Goal: Find specific page/section: Find specific page/section

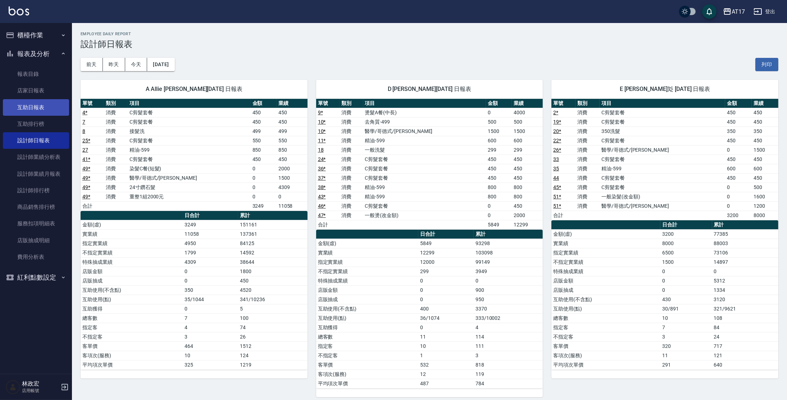
click at [49, 110] on link "互助日報表" at bounding box center [36, 107] width 66 height 17
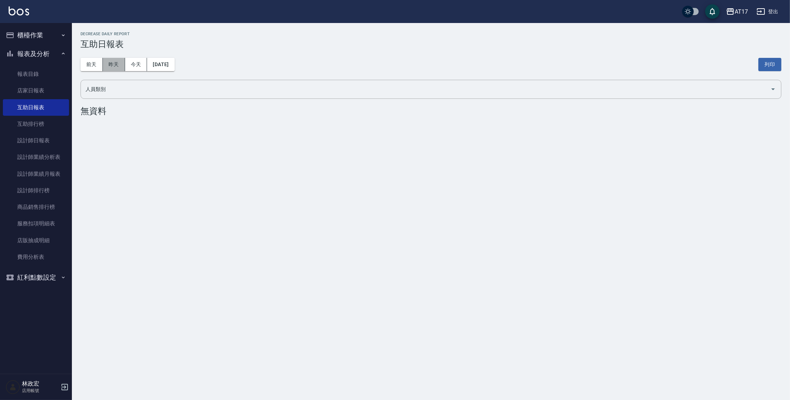
click at [115, 68] on button "昨天" at bounding box center [114, 64] width 22 height 13
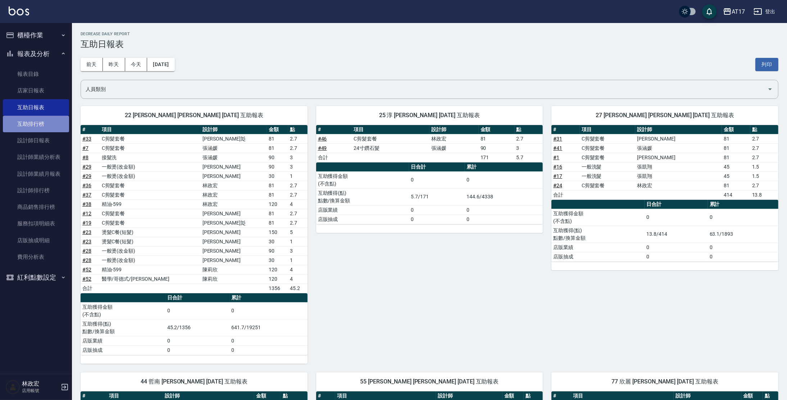
click at [36, 131] on link "互助排行榜" at bounding box center [36, 124] width 66 height 17
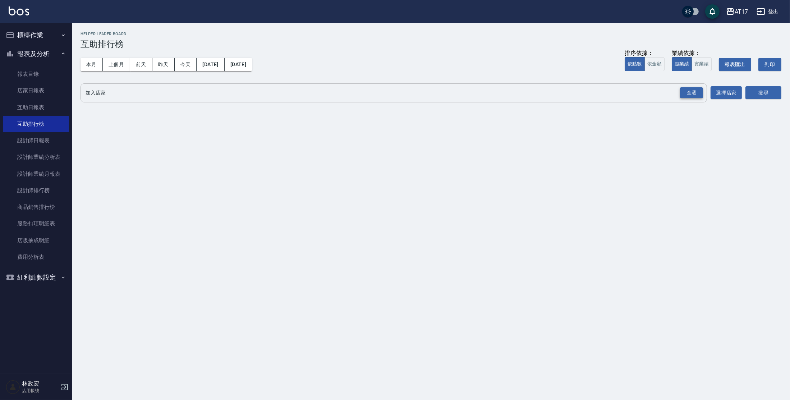
click at [696, 96] on div "全選" at bounding box center [691, 92] width 23 height 11
click at [770, 95] on button "搜尋" at bounding box center [764, 93] width 36 height 13
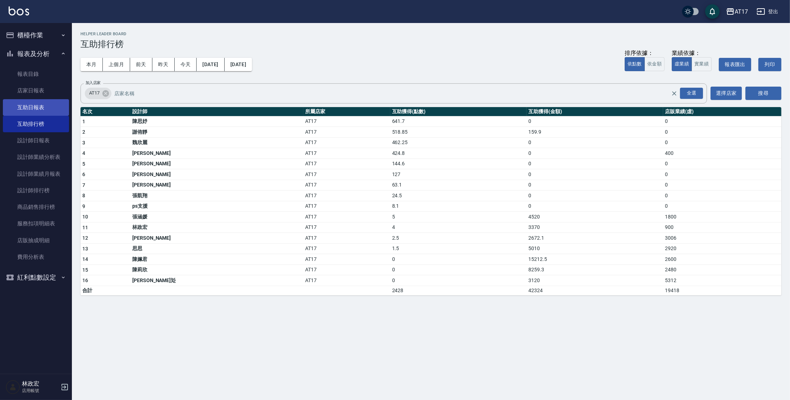
click at [40, 104] on link "互助日報表" at bounding box center [36, 107] width 66 height 17
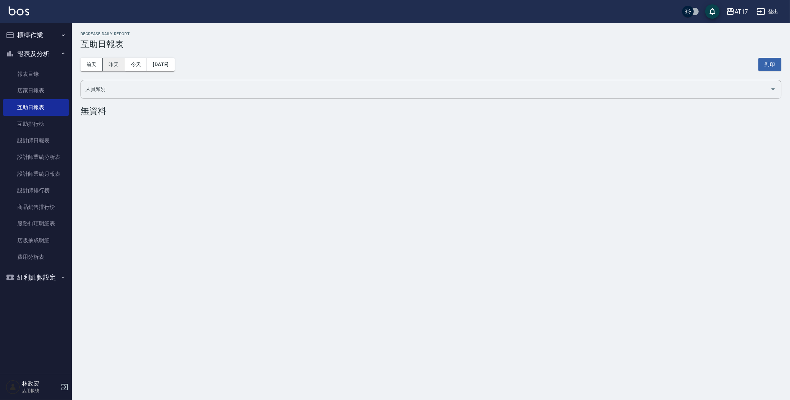
click at [117, 67] on button "昨天" at bounding box center [114, 64] width 22 height 13
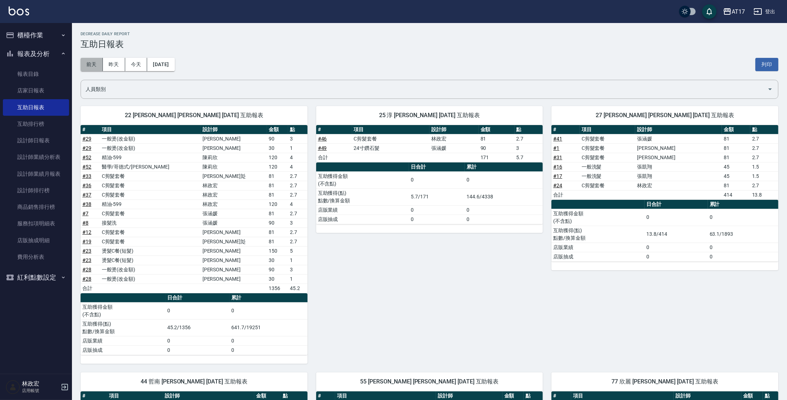
click at [97, 68] on button "前天" at bounding box center [92, 64] width 22 height 13
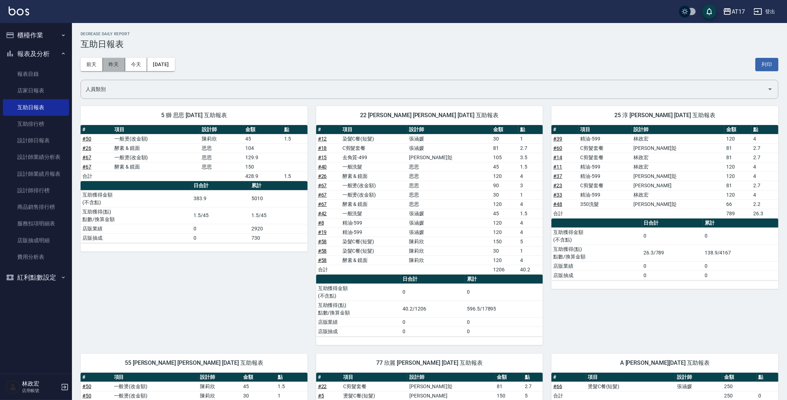
click at [109, 63] on button "昨天" at bounding box center [114, 64] width 22 height 13
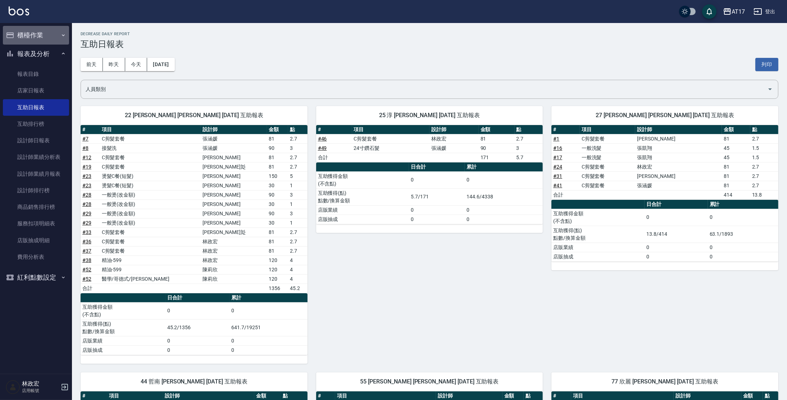
click at [45, 33] on button "櫃檯作業" at bounding box center [36, 35] width 66 height 19
